Goal: Task Accomplishment & Management: Complete application form

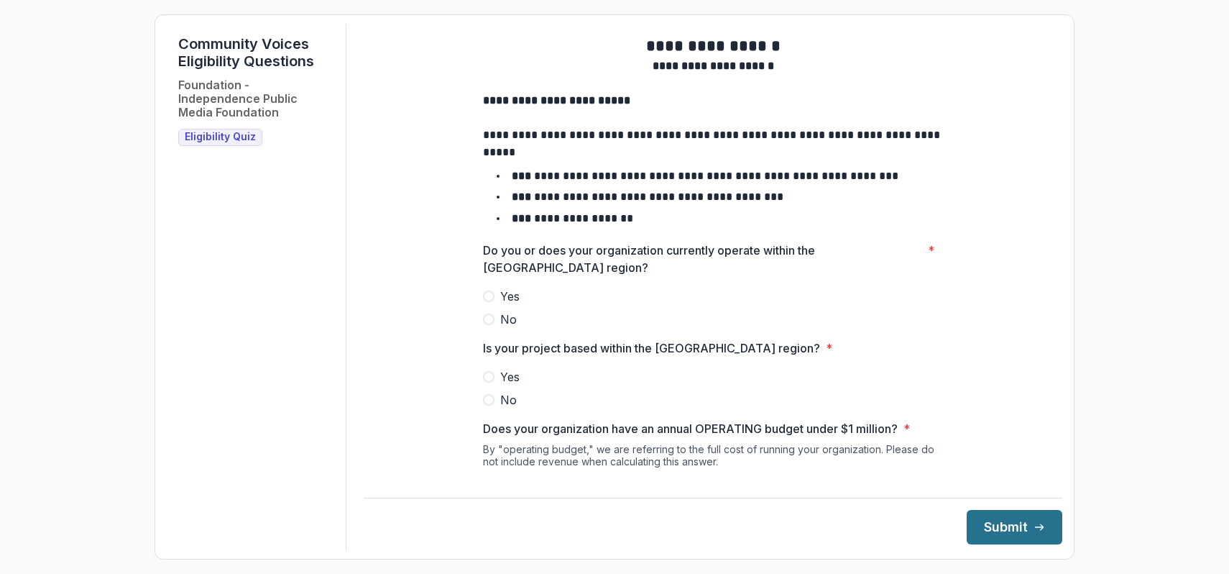
click at [989, 533] on button "Submit" at bounding box center [1015, 527] width 96 height 35
click at [486, 302] on span at bounding box center [489, 296] width 12 height 12
click at [474, 384] on div "**********" at bounding box center [713, 339] width 483 height 630
click at [488, 382] on span at bounding box center [489, 377] width 12 height 12
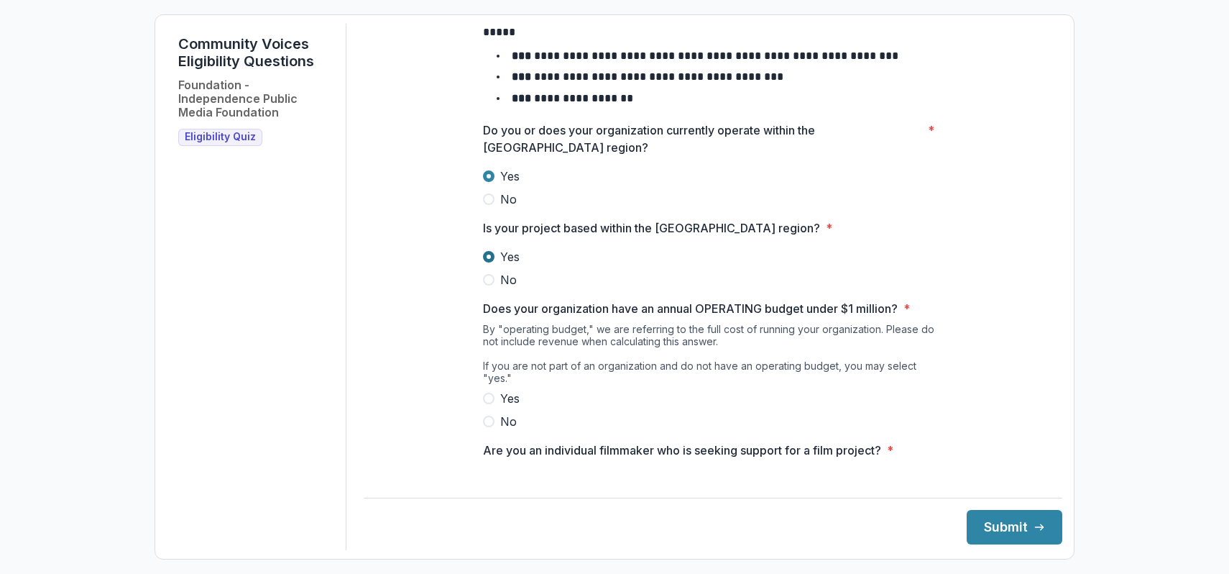
scroll to position [130, 0]
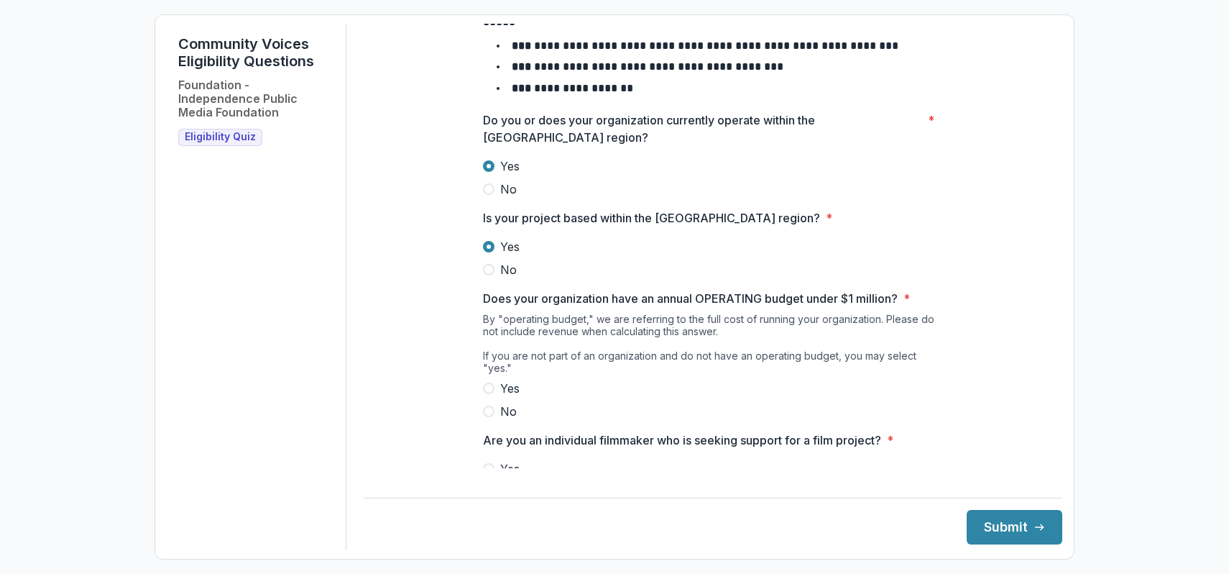
click at [485, 392] on span at bounding box center [489, 388] width 12 height 12
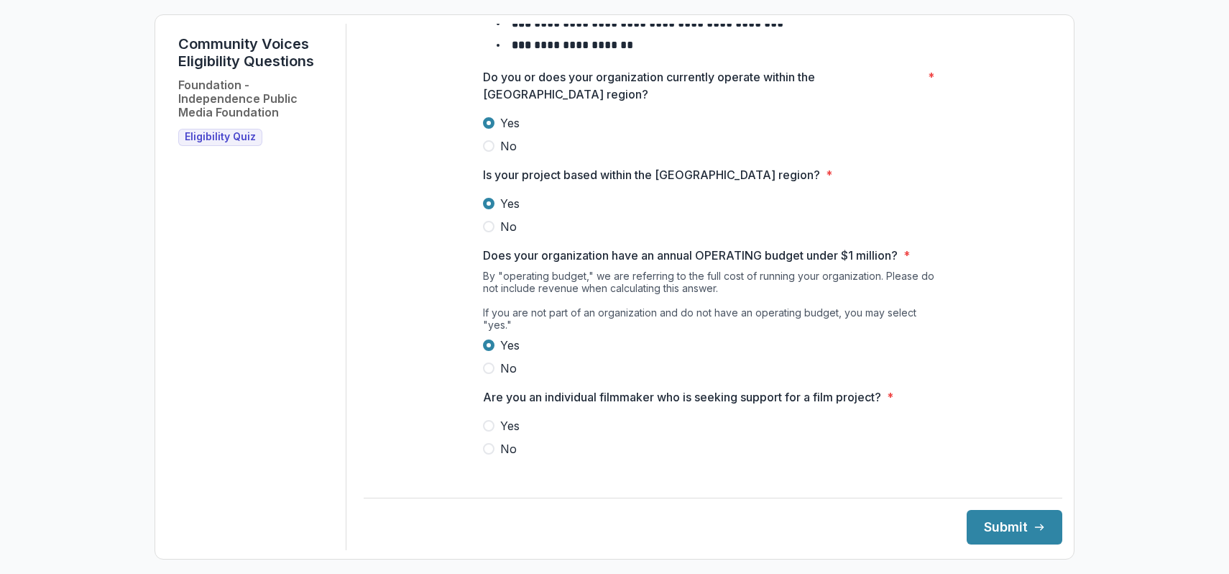
click at [493, 451] on label "No" at bounding box center [713, 448] width 460 height 17
click at [1001, 518] on button "Submit" at bounding box center [1015, 527] width 96 height 35
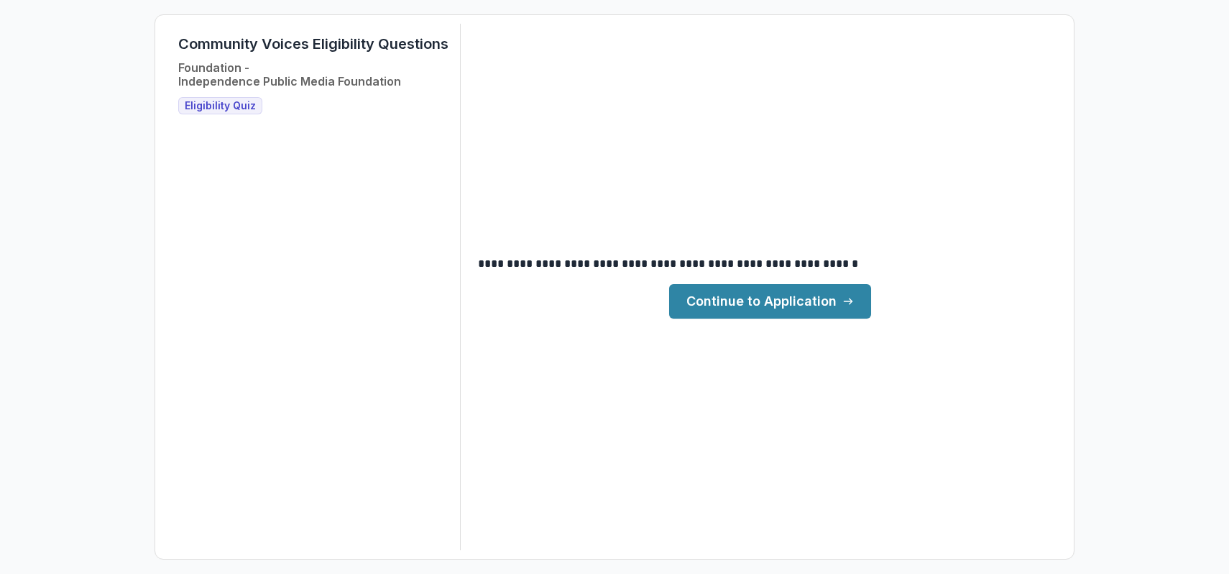
click at [833, 298] on link "Continue to Application" at bounding box center [770, 301] width 202 height 35
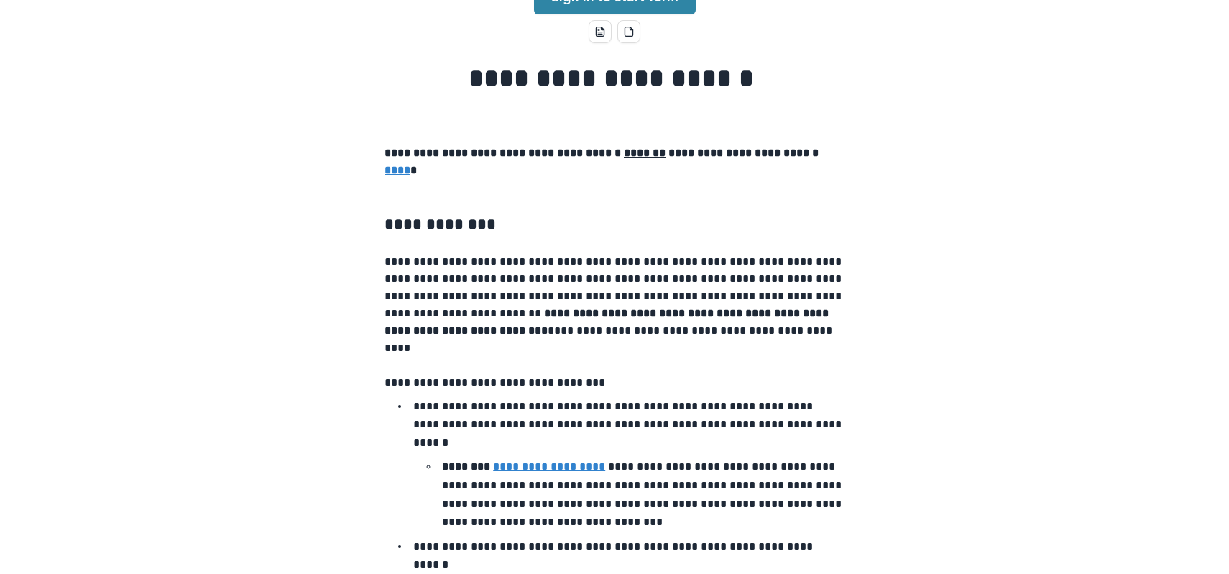
scroll to position [153, 0]
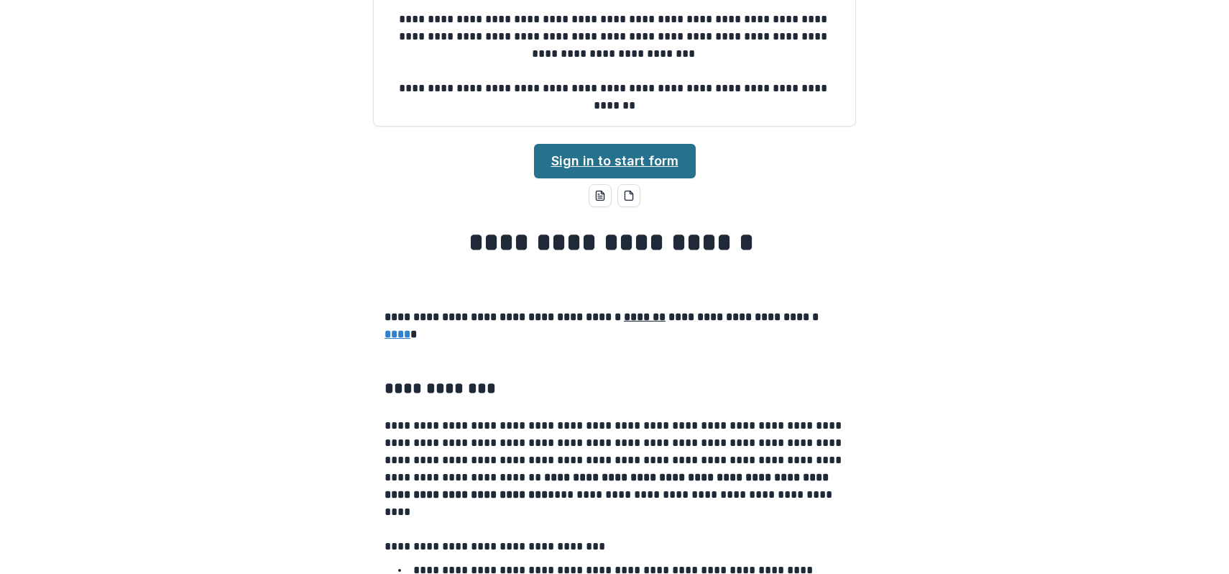
click at [618, 149] on link "Sign in to start form" at bounding box center [615, 161] width 162 height 35
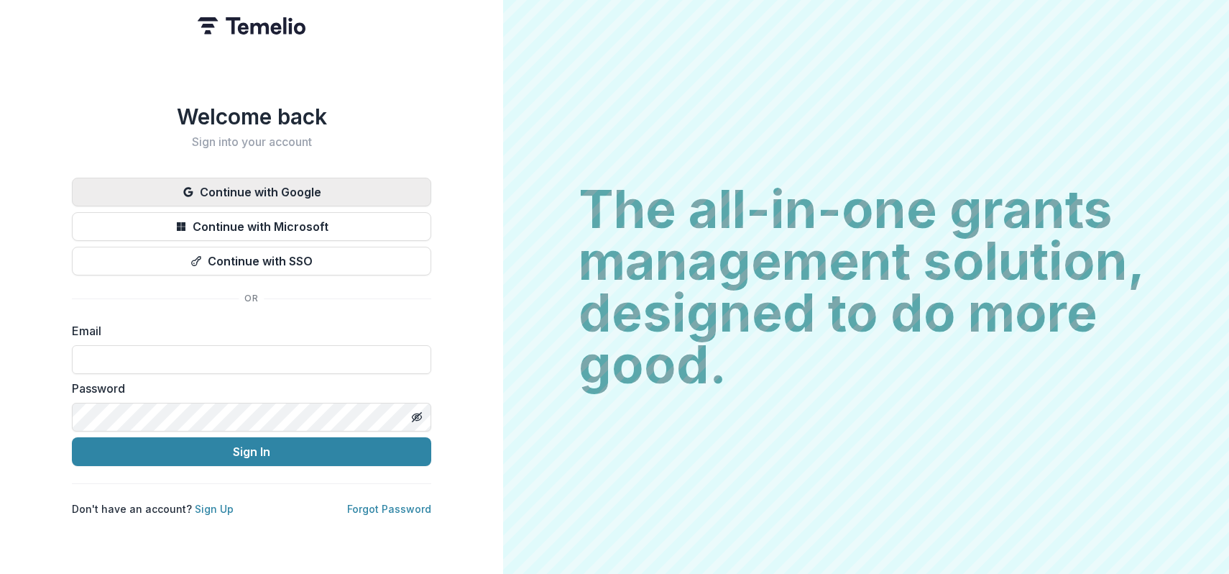
click at [345, 191] on button "Continue with Google" at bounding box center [251, 192] width 359 height 29
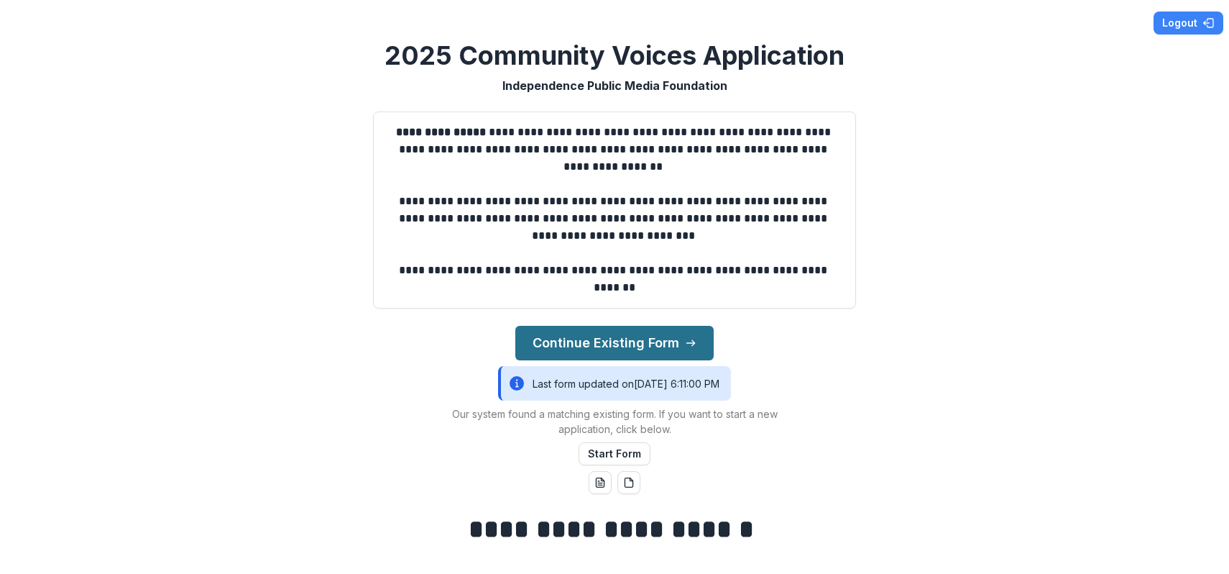
click at [652, 341] on button "Continue Existing Form" at bounding box center [614, 343] width 198 height 35
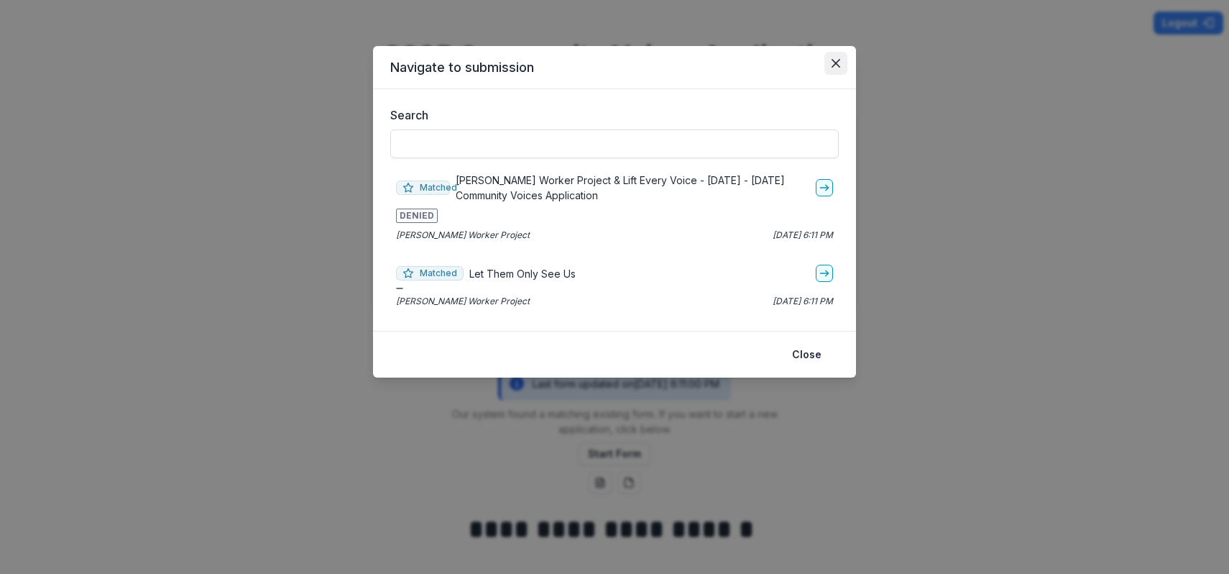
click at [838, 60] on icon "Close" at bounding box center [836, 63] width 9 height 9
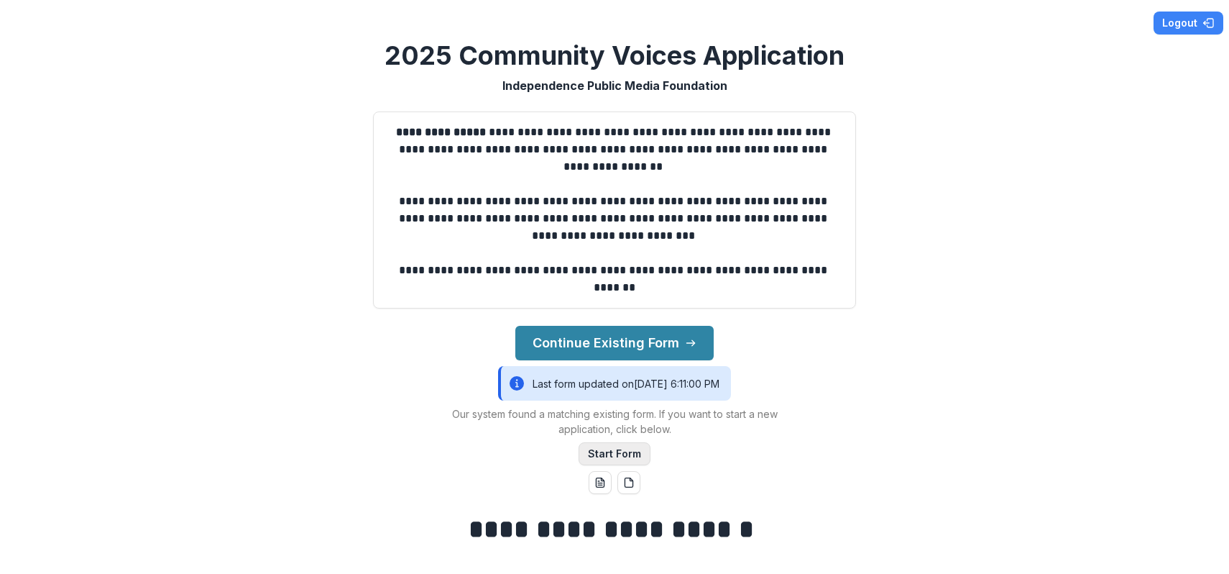
click at [613, 450] on button "Start Form" at bounding box center [615, 453] width 72 height 23
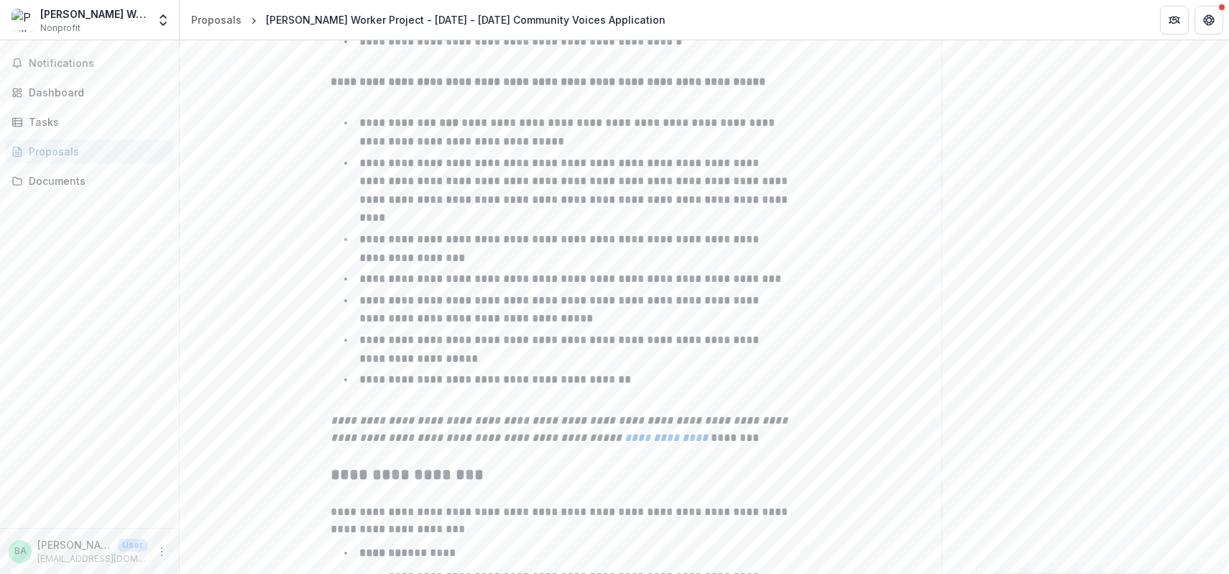
scroll to position [2300, 0]
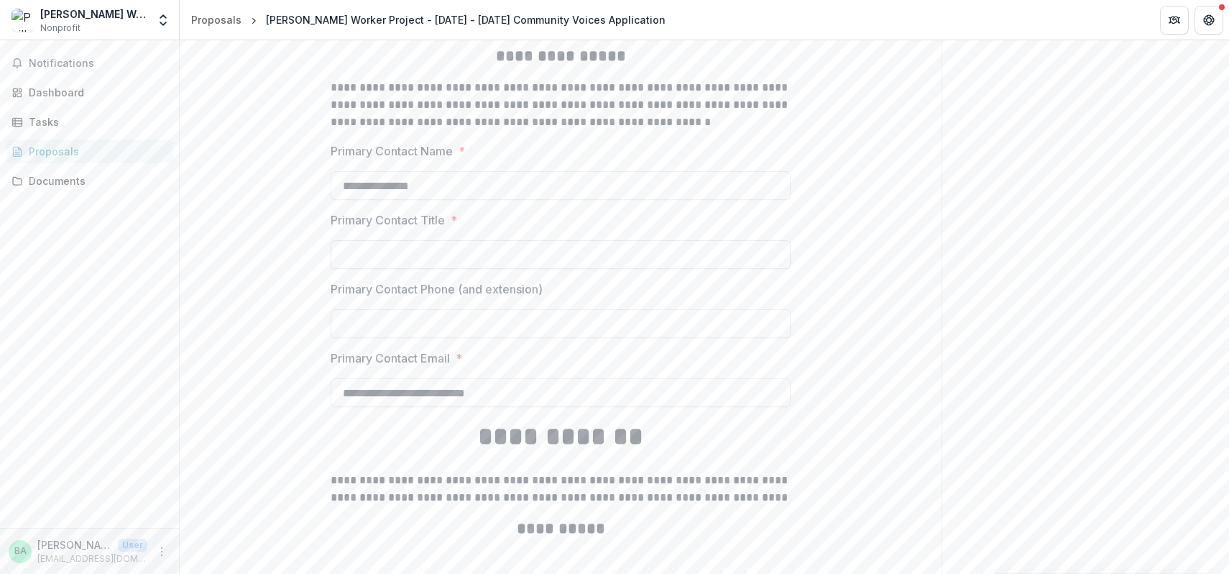
click at [480, 252] on input "Primary Contact Title *" at bounding box center [561, 254] width 460 height 29
type input "**********"
click at [425, 321] on input "Primary Contact Phone (and extension)" at bounding box center [561, 323] width 460 height 29
type input "**********"
type input "**"
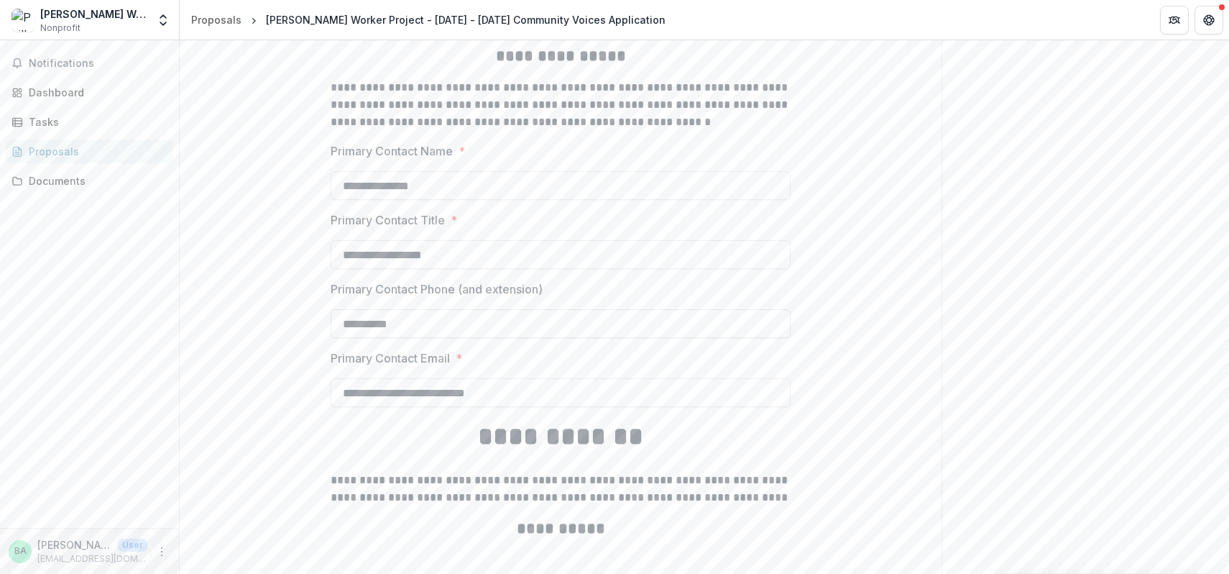
type input "**********"
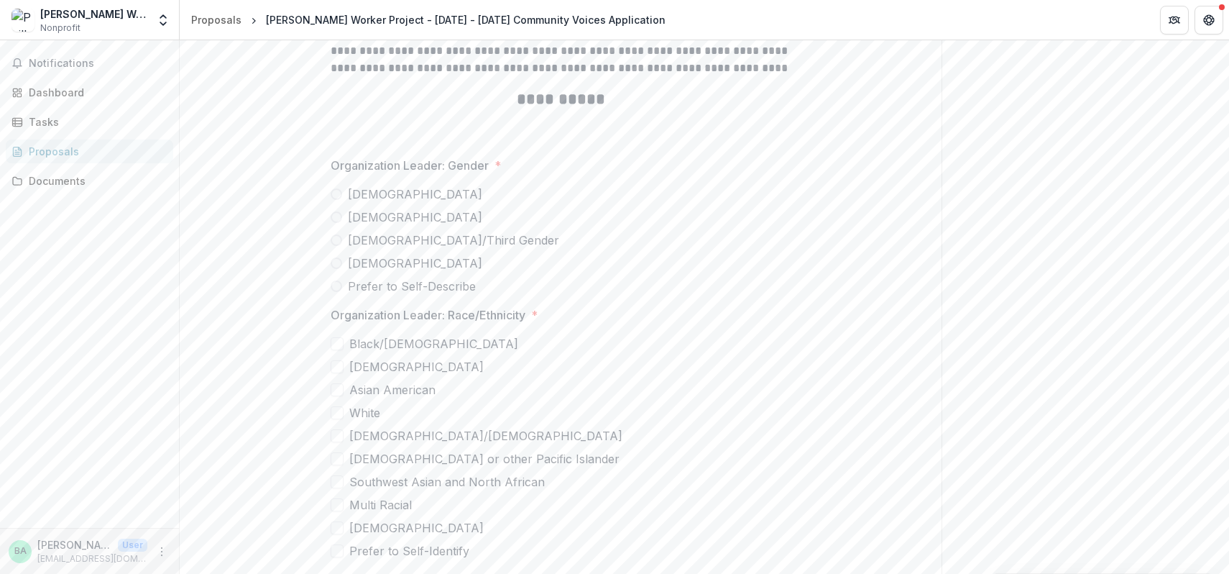
scroll to position [2733, 0]
click at [364, 193] on span "[DEMOGRAPHIC_DATA]" at bounding box center [415, 190] width 134 height 17
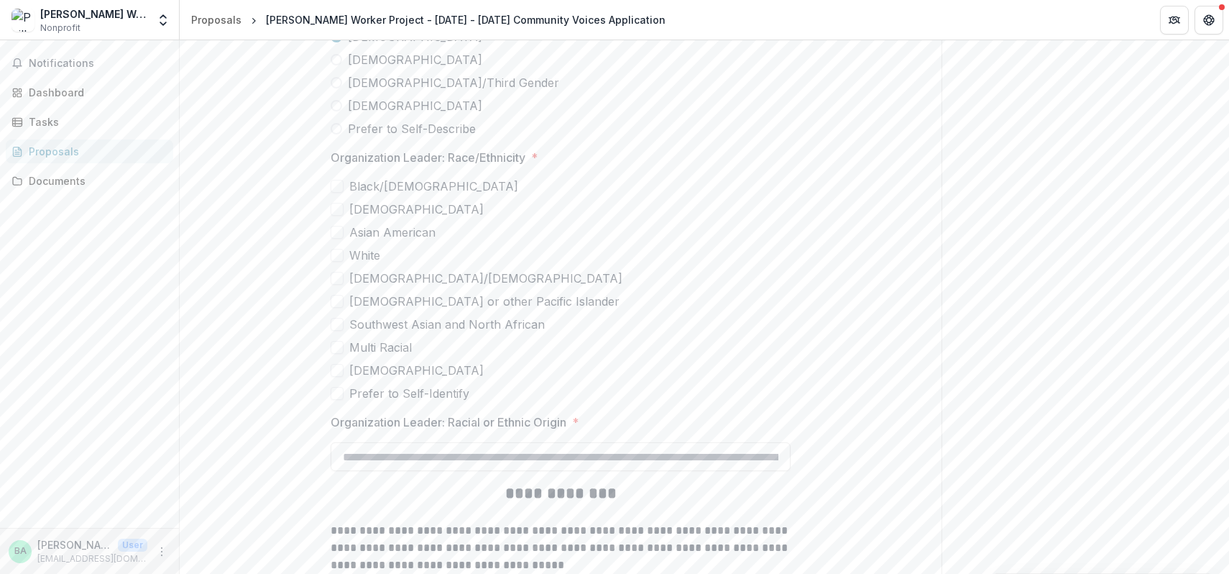
scroll to position [2911, 0]
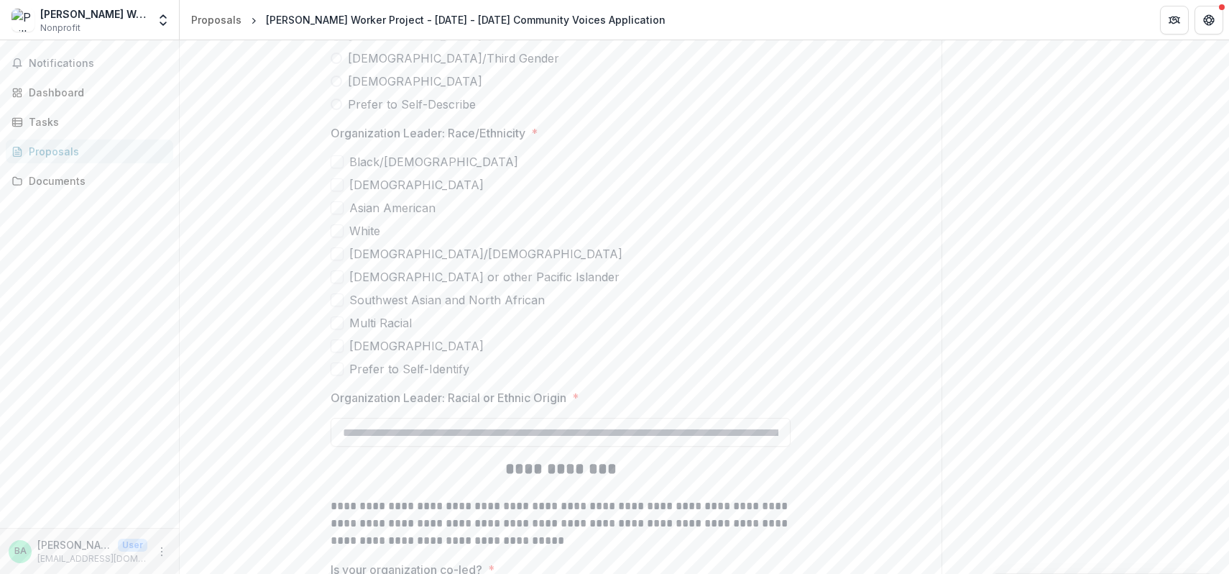
click at [331, 160] on span at bounding box center [337, 161] width 13 height 13
click at [446, 436] on input "Organization Leader: Racial or Ethnic Origin *" at bounding box center [561, 432] width 460 height 29
click at [627, 434] on input "Organization Leader: Racial or Ethnic Origin *" at bounding box center [561, 432] width 460 height 29
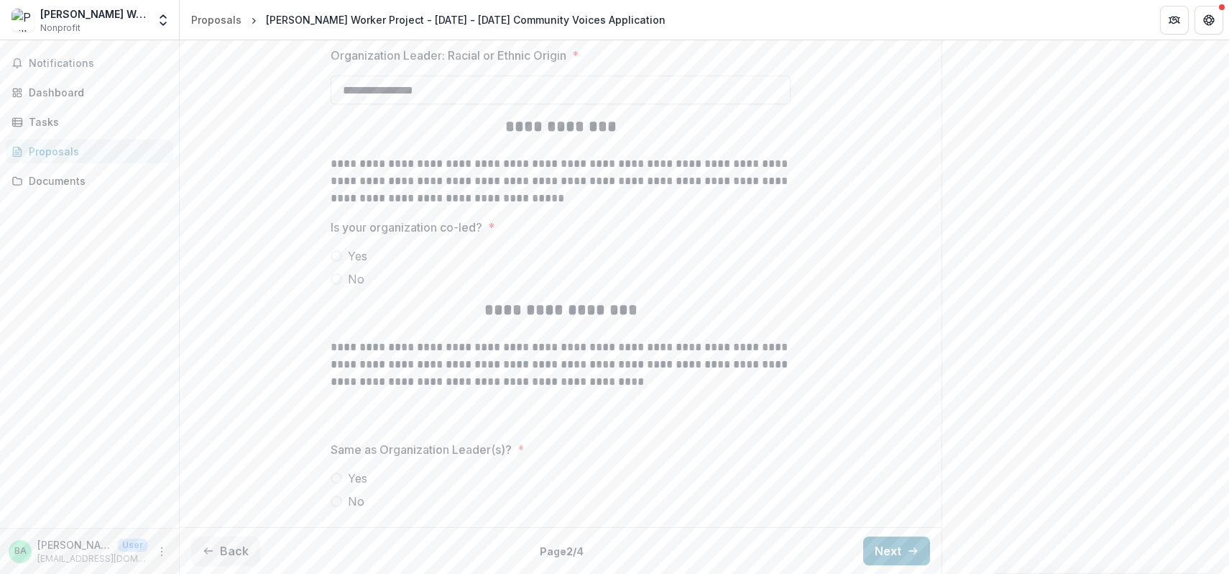
type input "**********"
click at [334, 276] on span at bounding box center [337, 279] width 12 height 12
click at [337, 477] on span at bounding box center [337, 478] width 12 height 12
click at [891, 543] on button "Next" at bounding box center [896, 550] width 67 height 29
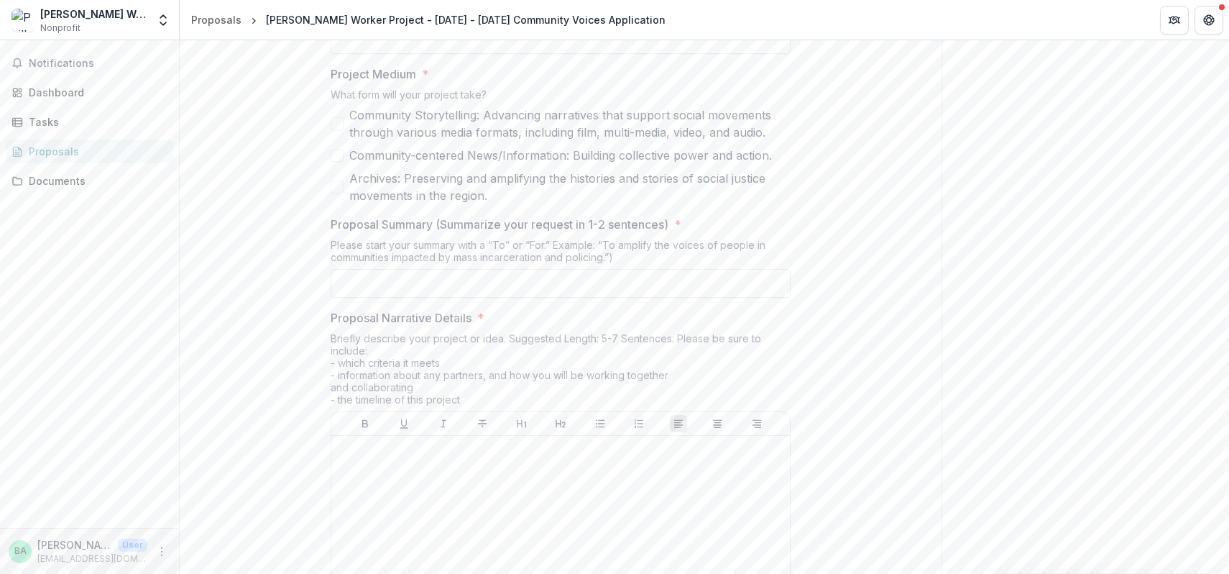
scroll to position [633, 0]
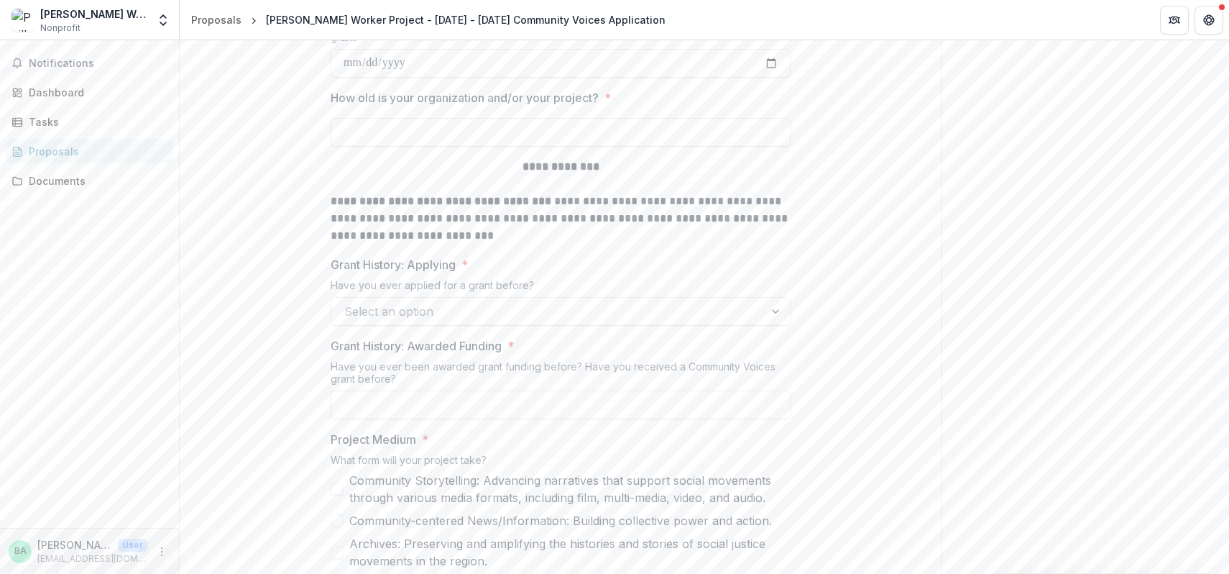
drag, startPoint x: 566, startPoint y: 237, endPoint x: 308, endPoint y: 326, distance: 273.1
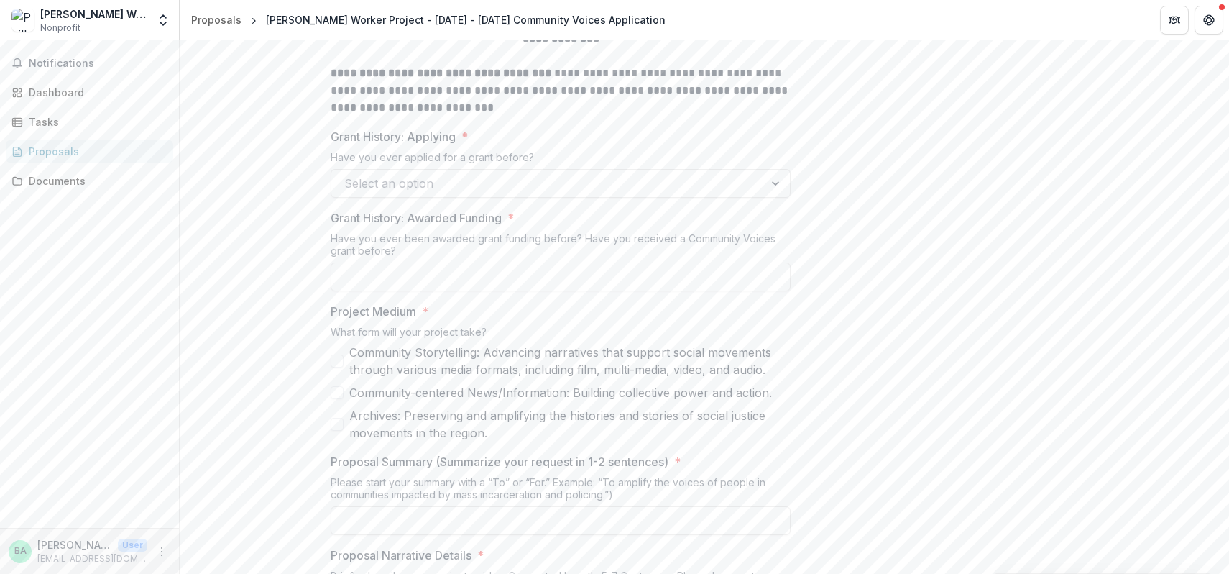
scroll to position [690, 0]
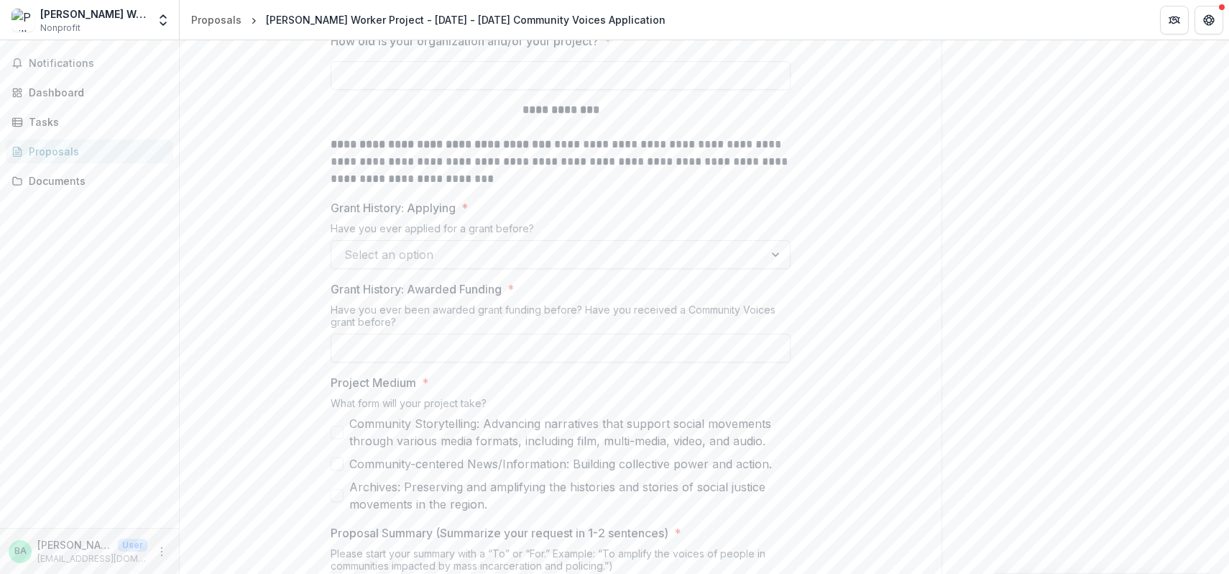
click at [538, 265] on div "Select an option" at bounding box center [547, 254] width 433 height 23
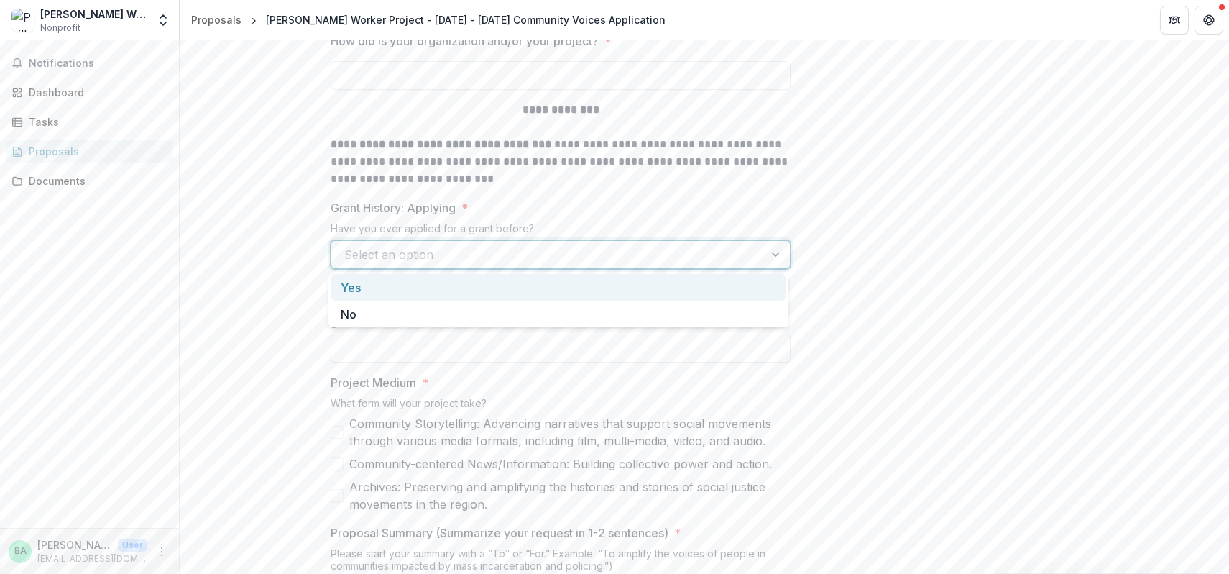
click at [487, 295] on div "Yes" at bounding box center [558, 287] width 454 height 27
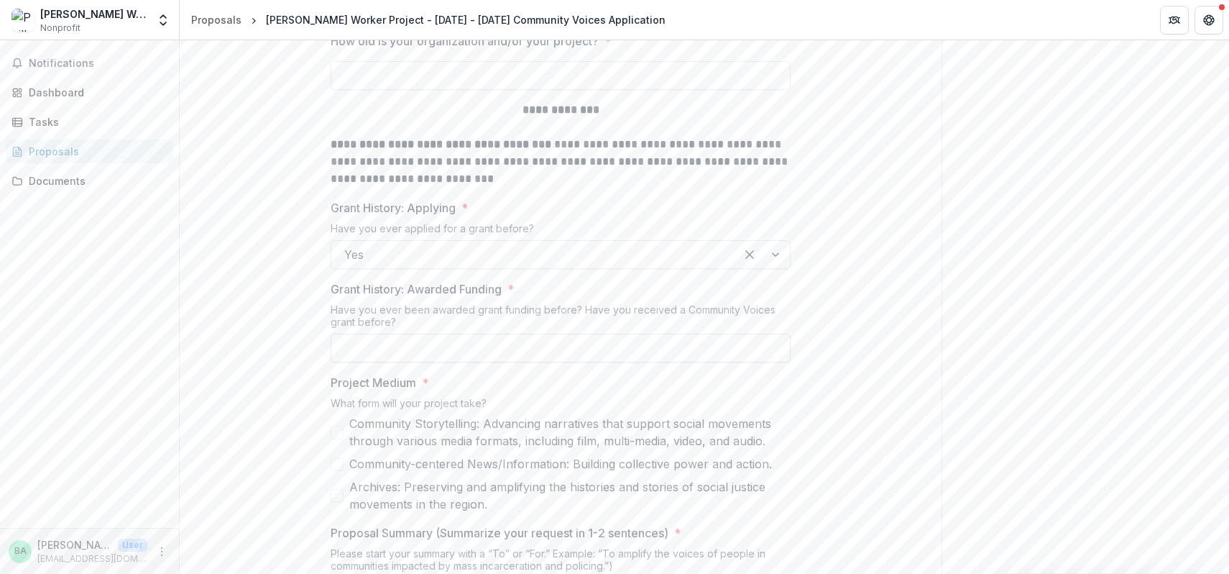
click at [440, 347] on input "Grant History: Awarded Funding *" at bounding box center [561, 348] width 460 height 29
type input "***"
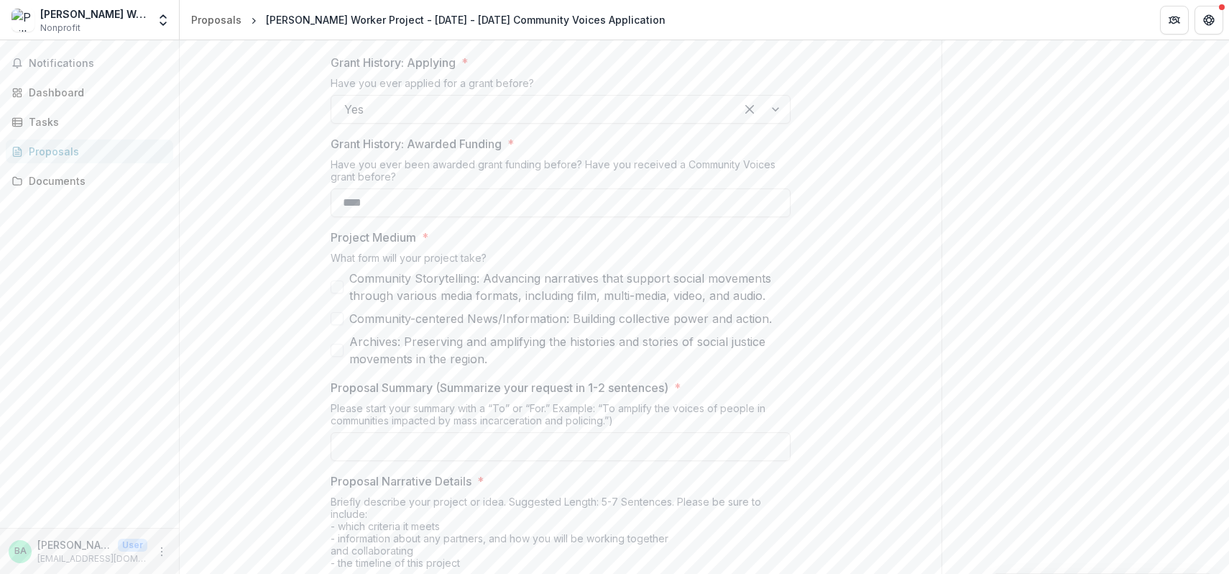
scroll to position [876, 0]
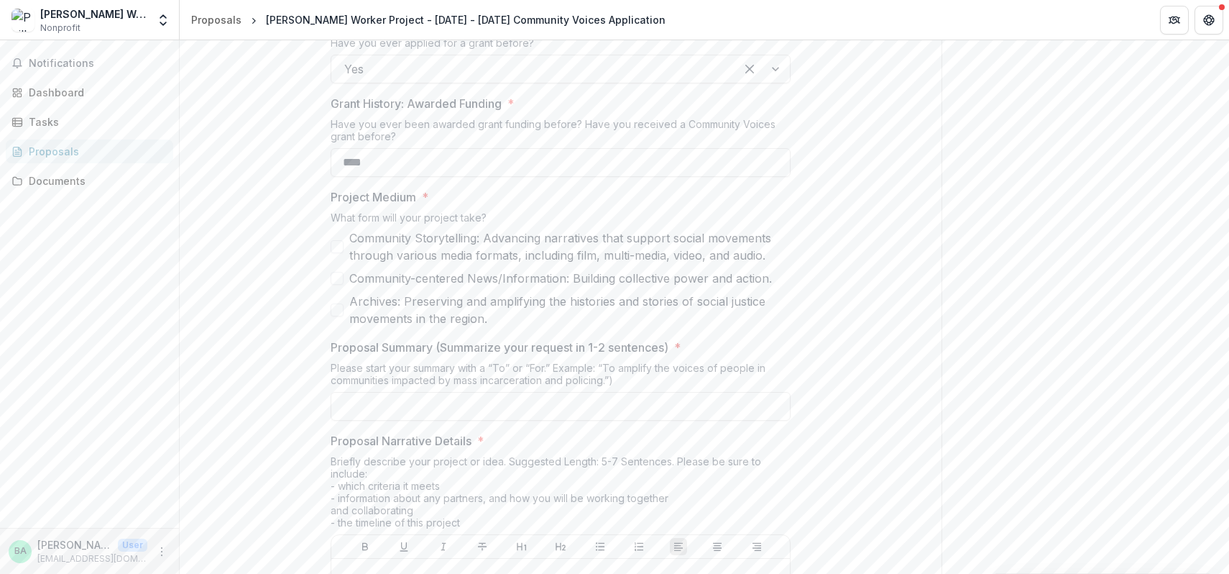
click at [339, 241] on span at bounding box center [337, 246] width 13 height 13
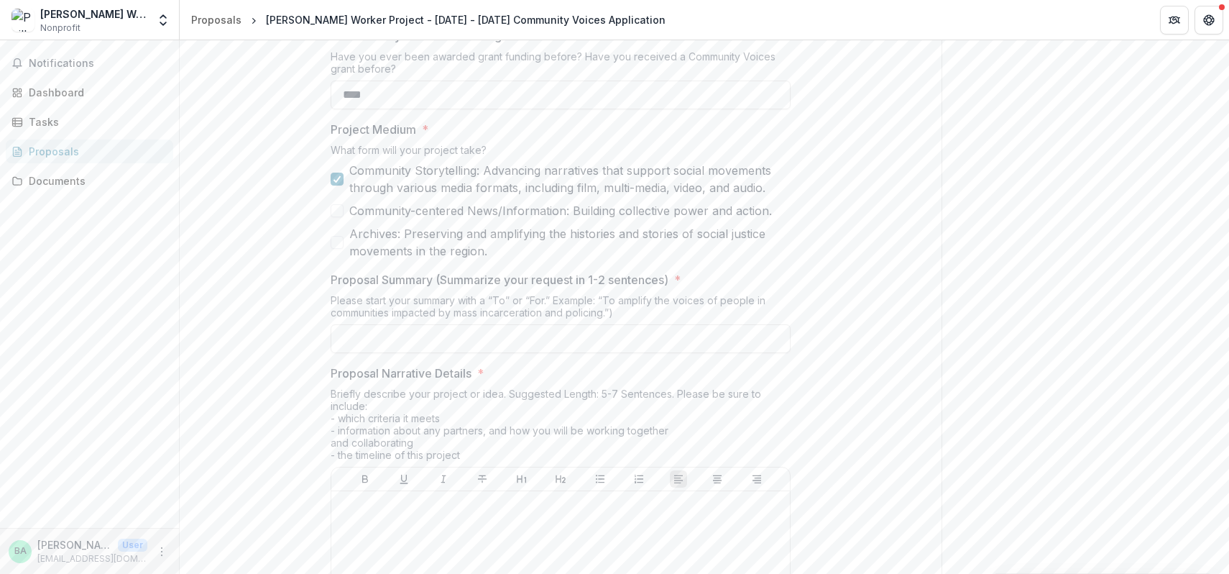
scroll to position [945, 0]
click at [446, 330] on input "Proposal Summary (Summarize your request in 1-2 sentences) *" at bounding box center [561, 337] width 460 height 29
type input "*"
type input "**********"
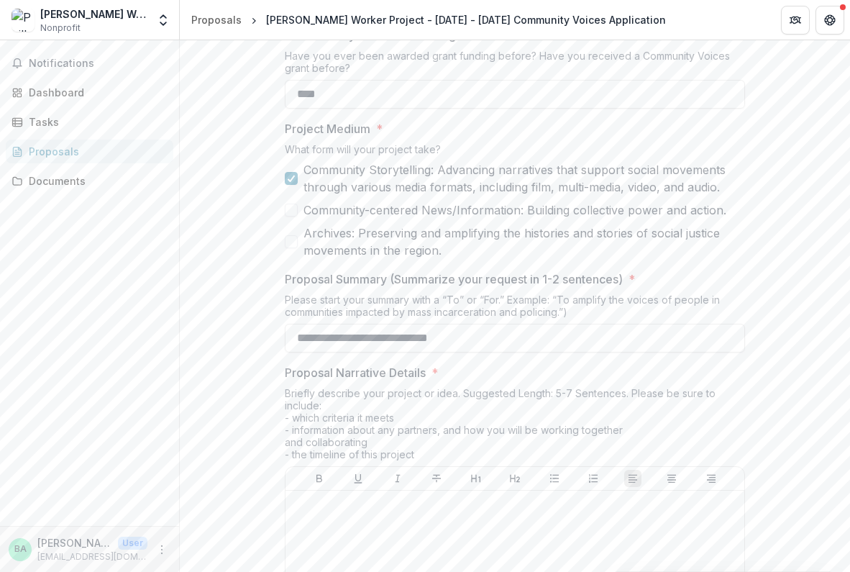
scroll to position [978, 0]
